Goal: Information Seeking & Learning: Check status

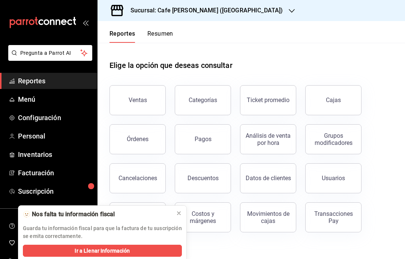
click at [147, 101] on button "Ventas" at bounding box center [138, 100] width 56 height 30
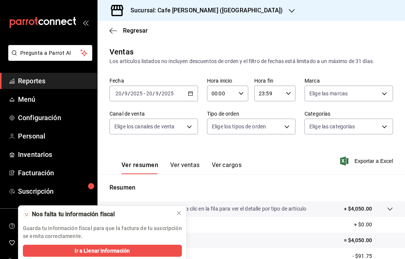
click at [177, 210] on icon at bounding box center [179, 213] width 6 height 6
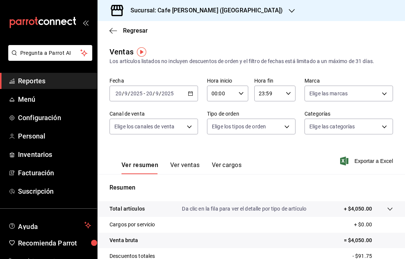
click at [188, 92] on icon "button" at bounding box center [190, 93] width 5 height 5
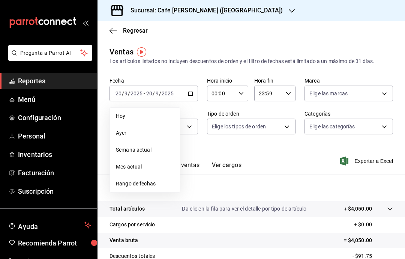
click at [161, 115] on span "Hoy" at bounding box center [145, 116] width 58 height 8
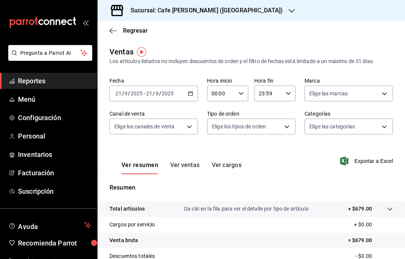
click at [111, 32] on icon "button" at bounding box center [111, 31] width 3 height 6
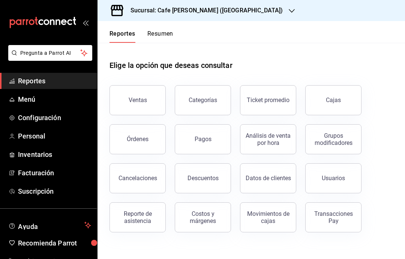
click at [143, 140] on div "Órdenes" at bounding box center [138, 138] width 22 height 7
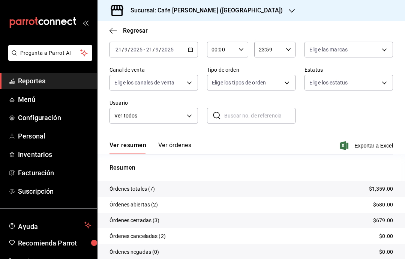
scroll to position [39, 0]
click at [174, 146] on button "Ver órdenes" at bounding box center [174, 148] width 33 height 13
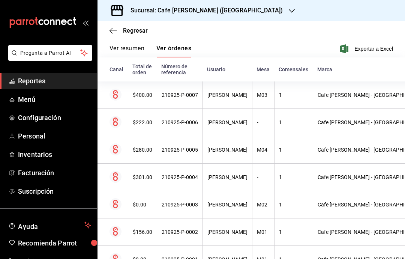
click at [218, 94] on div "[PERSON_NAME]" at bounding box center [227, 95] width 40 height 6
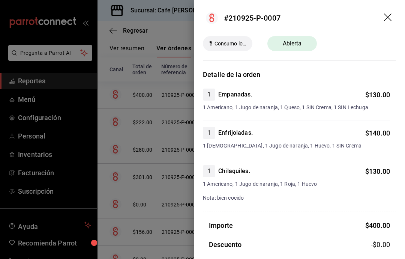
click at [152, 153] on div at bounding box center [202, 129] width 405 height 259
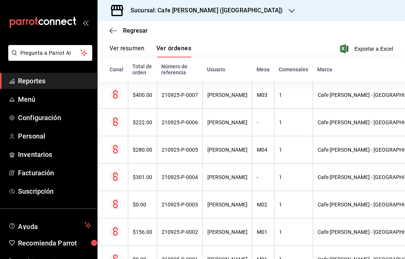
click at [158, 180] on th "210925-P-0004" at bounding box center [180, 177] width 46 height 27
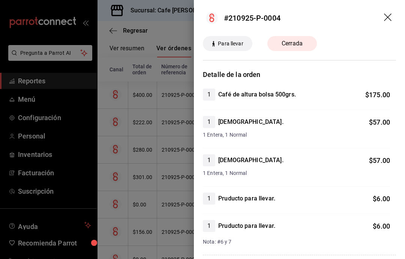
click at [156, 216] on div at bounding box center [202, 129] width 405 height 259
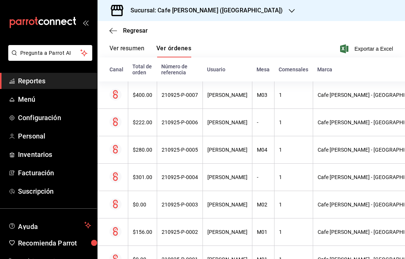
click at [119, 47] on button "Ver resumen" at bounding box center [127, 51] width 35 height 13
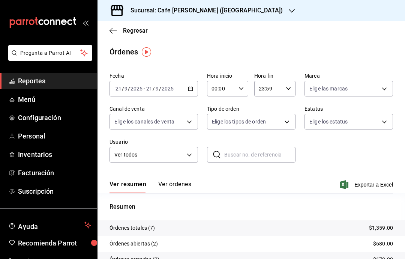
click at [238, 12] on div "Sucursal: Cafe [PERSON_NAME] ([GEOGRAPHIC_DATA])" at bounding box center [201, 10] width 194 height 21
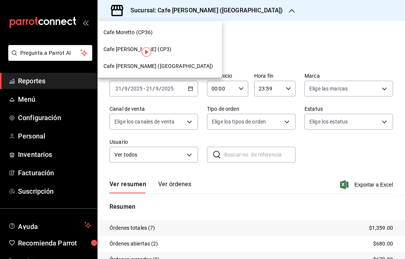
click at [171, 53] on div "Cafe [PERSON_NAME] (CP3)" at bounding box center [160, 49] width 113 height 8
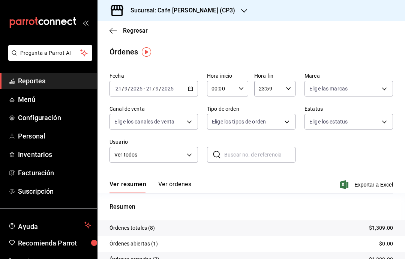
click at [177, 183] on button "Ver órdenes" at bounding box center [174, 186] width 33 height 13
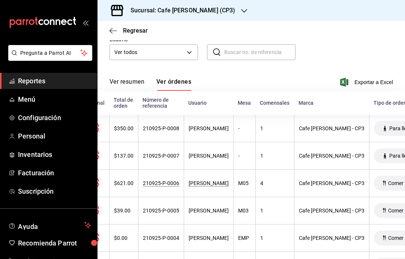
scroll to position [0, 17]
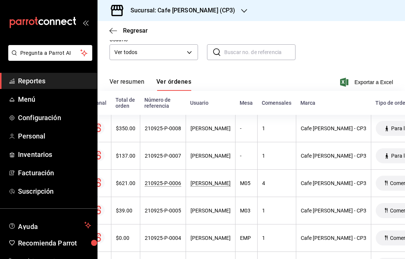
click at [204, 126] on div "[PERSON_NAME]" at bounding box center [211, 128] width 40 height 6
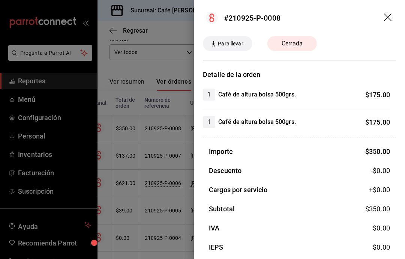
click at [384, 17] on icon "drag" at bounding box center [388, 18] width 9 height 9
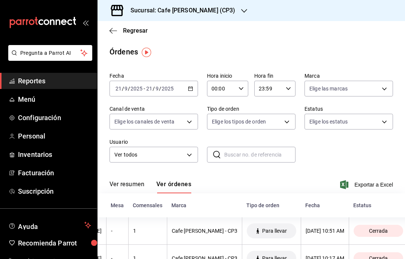
scroll to position [0, 0]
click at [26, 81] on span "Reportes" at bounding box center [54, 81] width 73 height 10
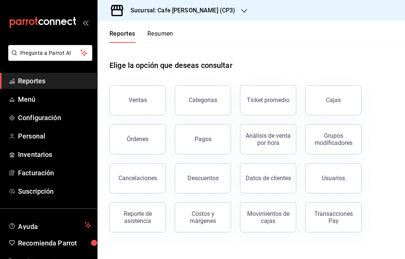
click at [149, 139] on button "Órdenes" at bounding box center [138, 139] width 56 height 30
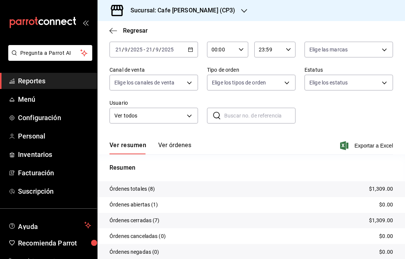
scroll to position [39, 0]
click at [183, 149] on button "Ver órdenes" at bounding box center [174, 148] width 33 height 13
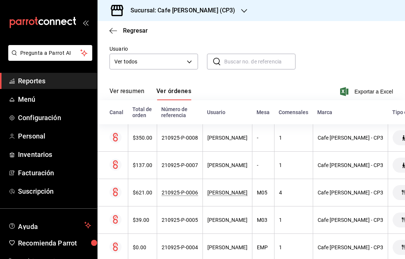
scroll to position [30, 0]
